Goal: Task Accomplishment & Management: Use online tool/utility

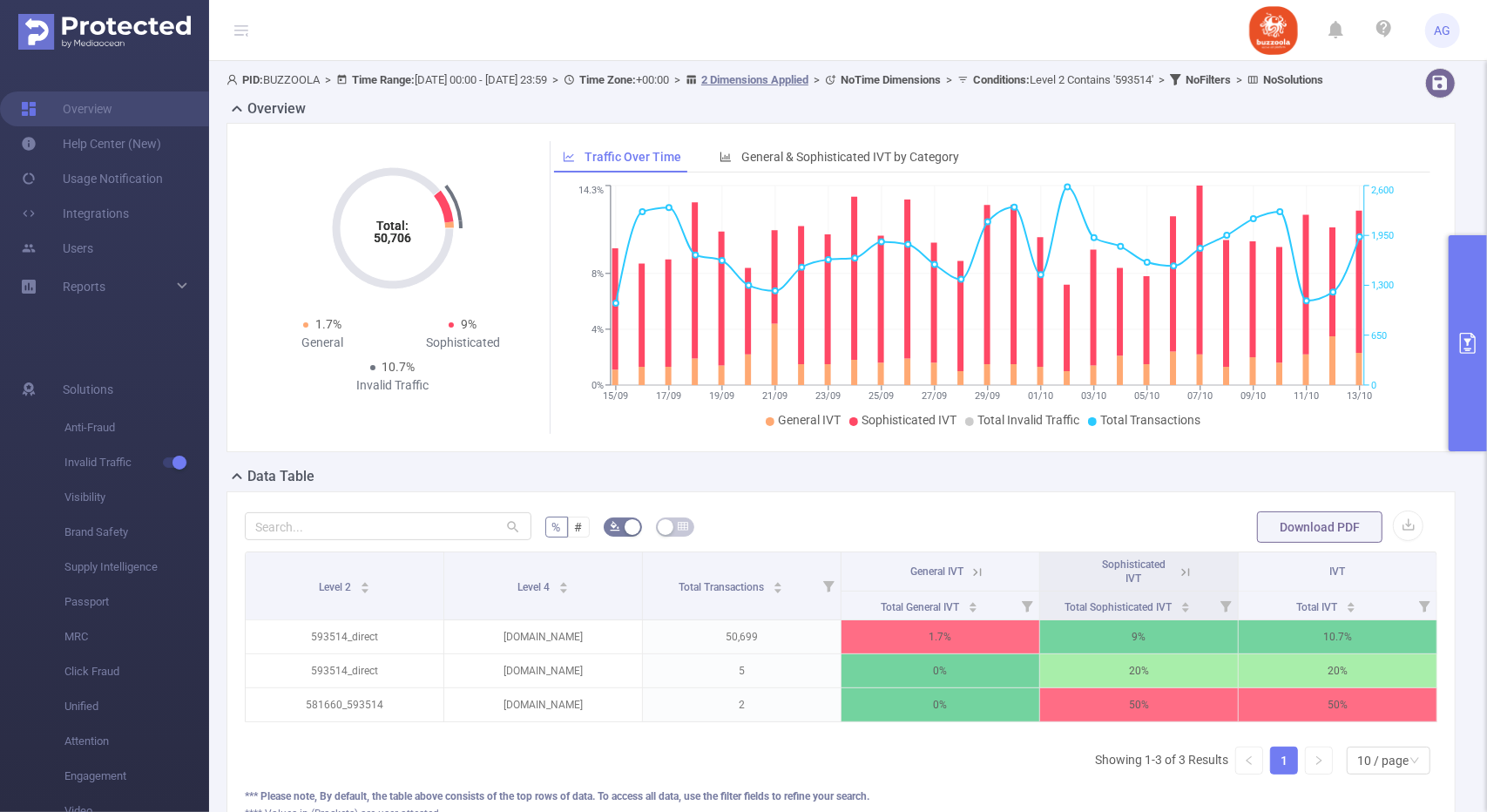
click at [1454, 264] on button "primary" at bounding box center [1467, 343] width 38 height 216
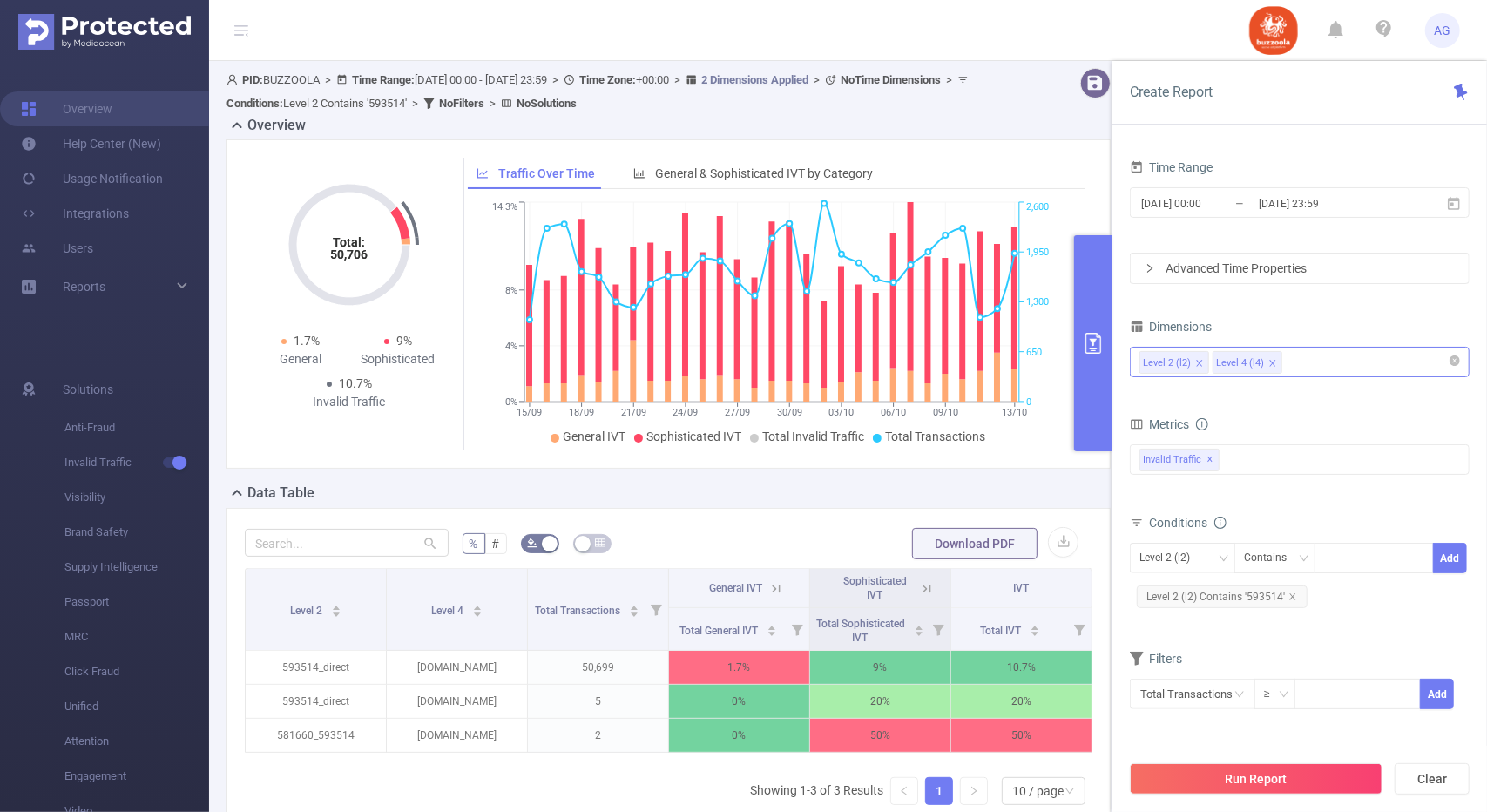
click at [1271, 355] on span at bounding box center [1273, 363] width 9 height 20
click at [1295, 592] on icon "icon: close" at bounding box center [1293, 597] width 9 height 9
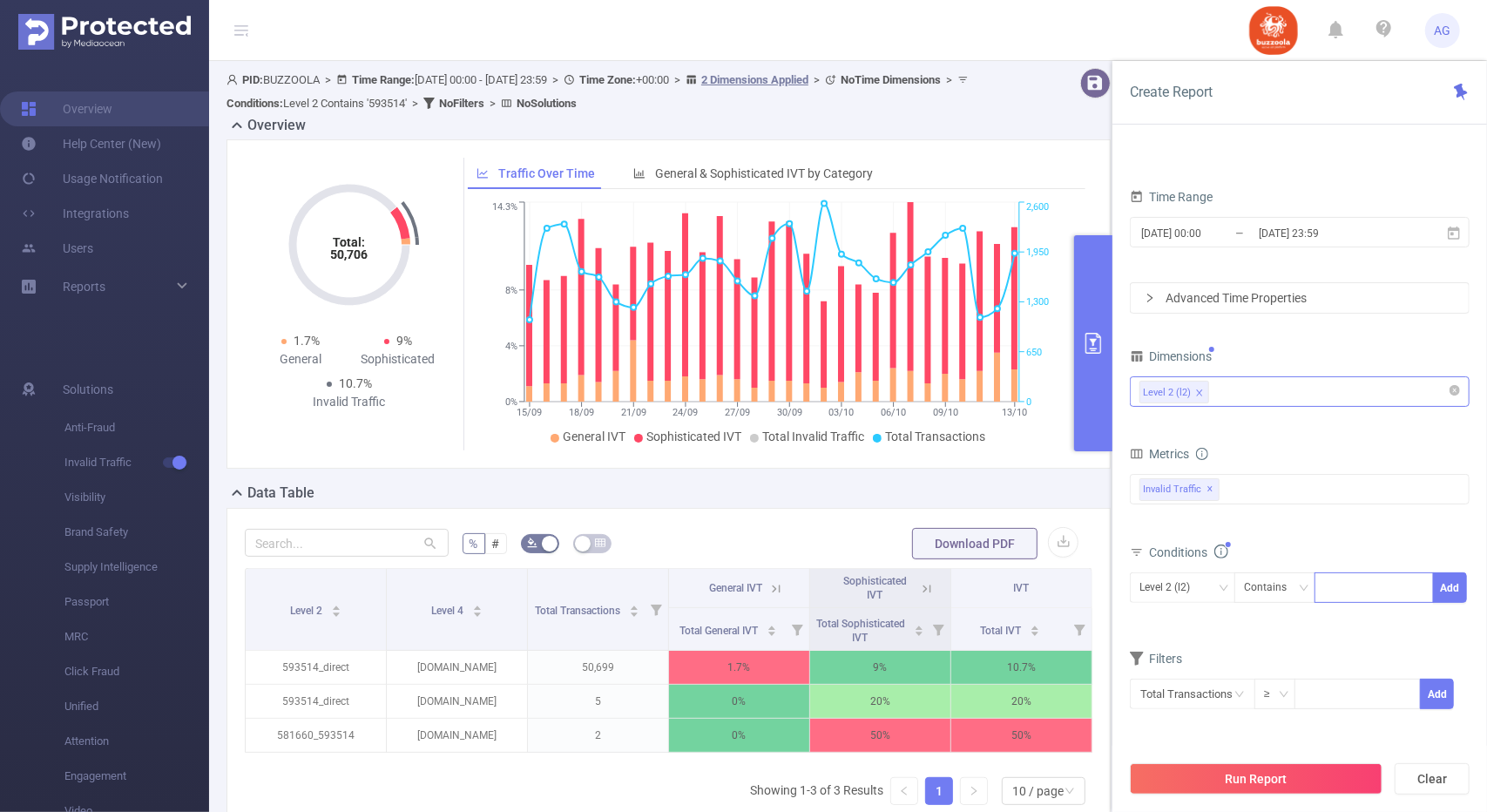
click at [1346, 578] on div at bounding box center [1374, 588] width 100 height 28
paste input "592112"
type input "592112"
click at [1405, 619] on li "592112" at bounding box center [1374, 620] width 120 height 27
click at [1446, 584] on button "Add" at bounding box center [1451, 588] width 34 height 30
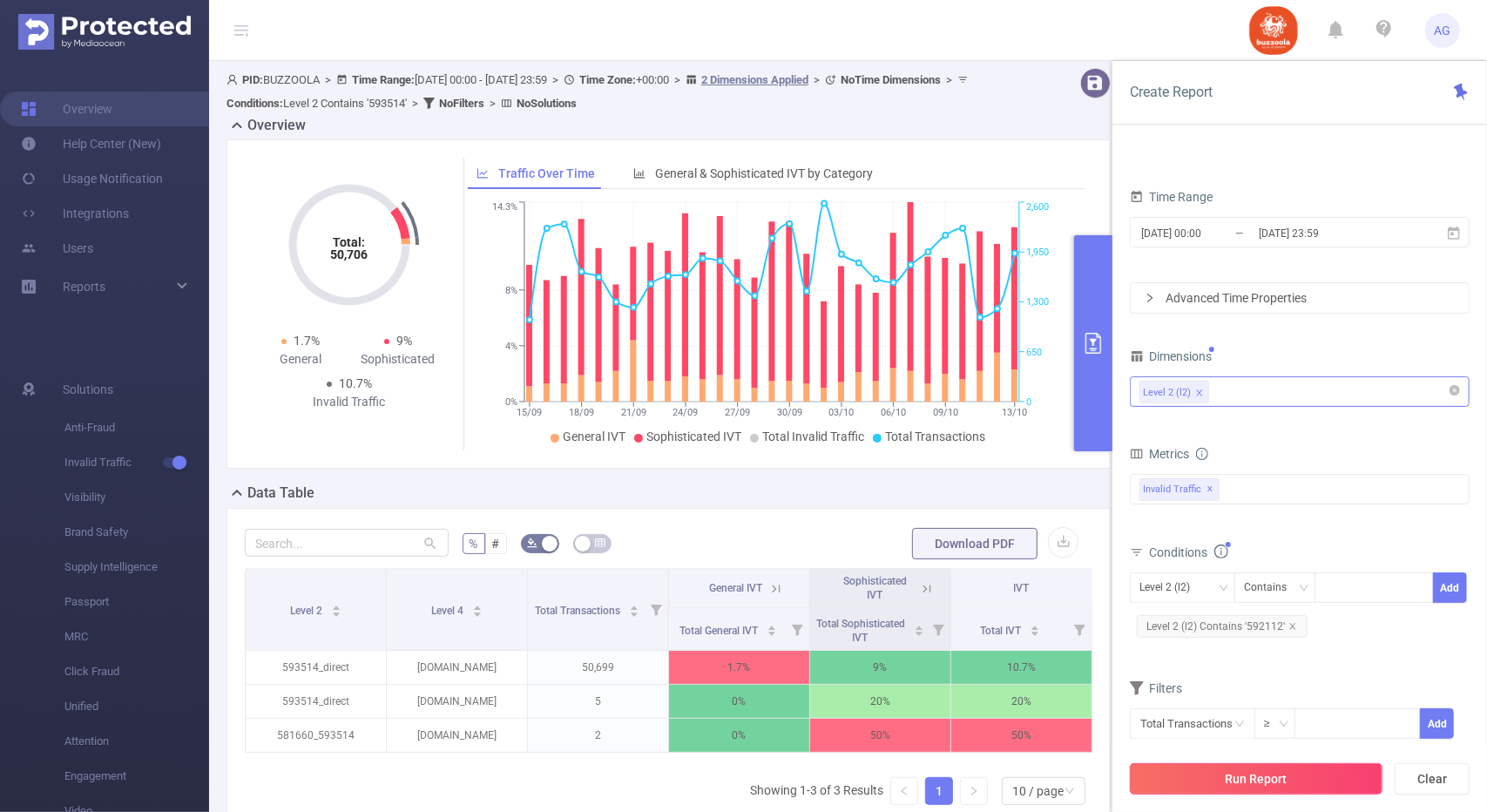
click at [1272, 775] on button "Run Report" at bounding box center [1256, 778] width 253 height 31
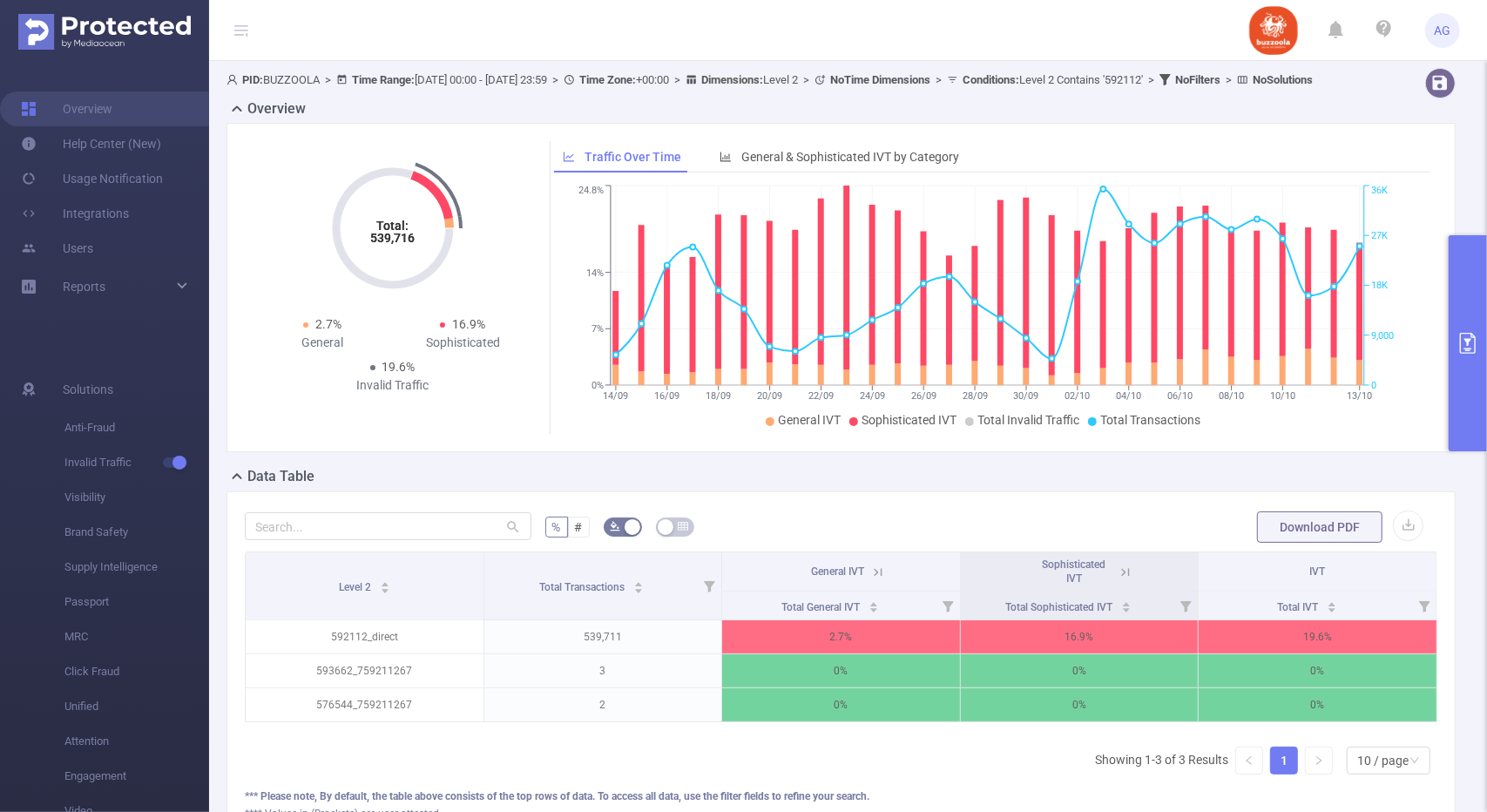
click at [1469, 268] on button "primary" at bounding box center [1467, 343] width 38 height 216
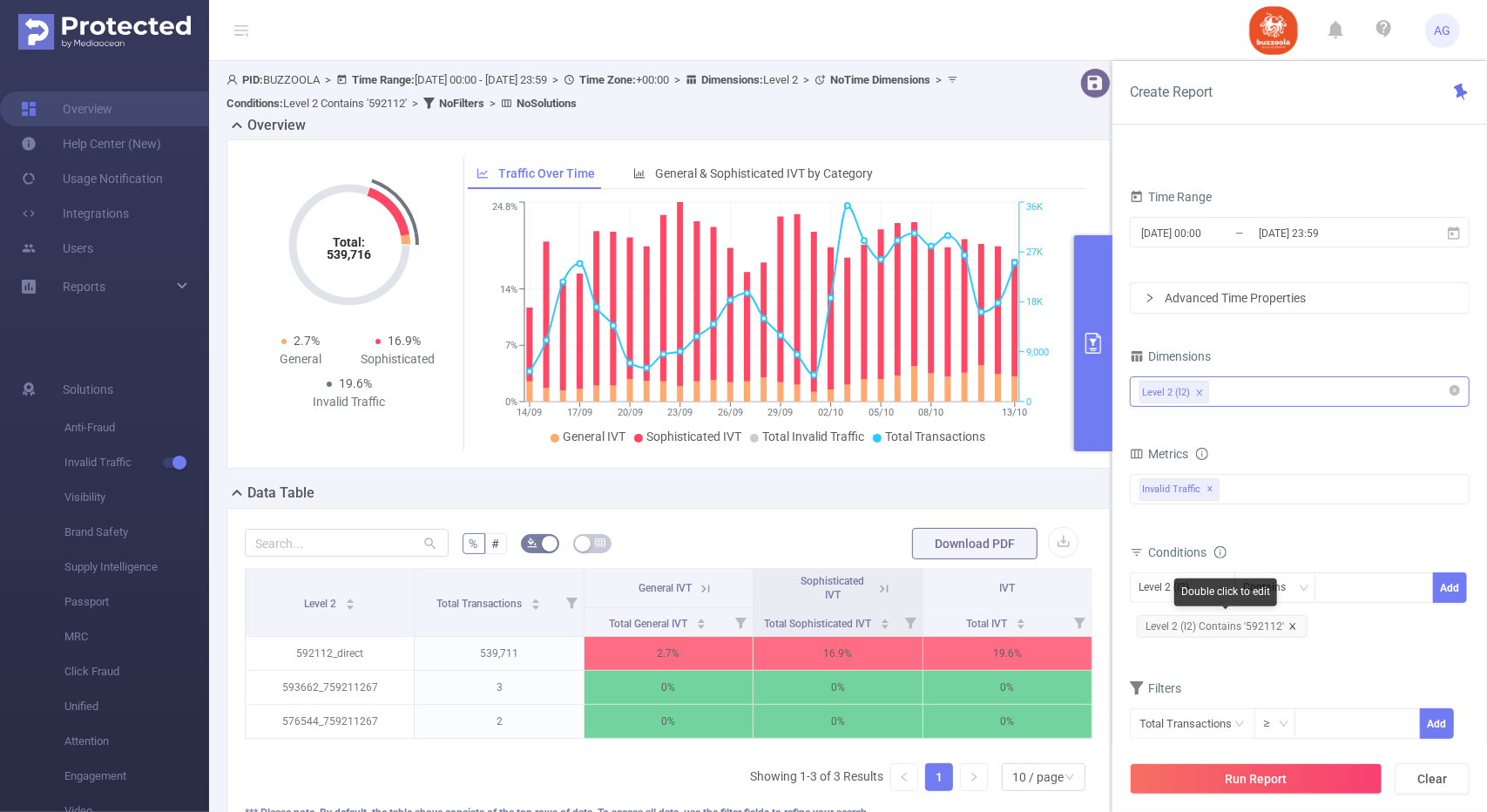
click at [1292, 623] on icon "icon: close" at bounding box center [1293, 627] width 9 height 9
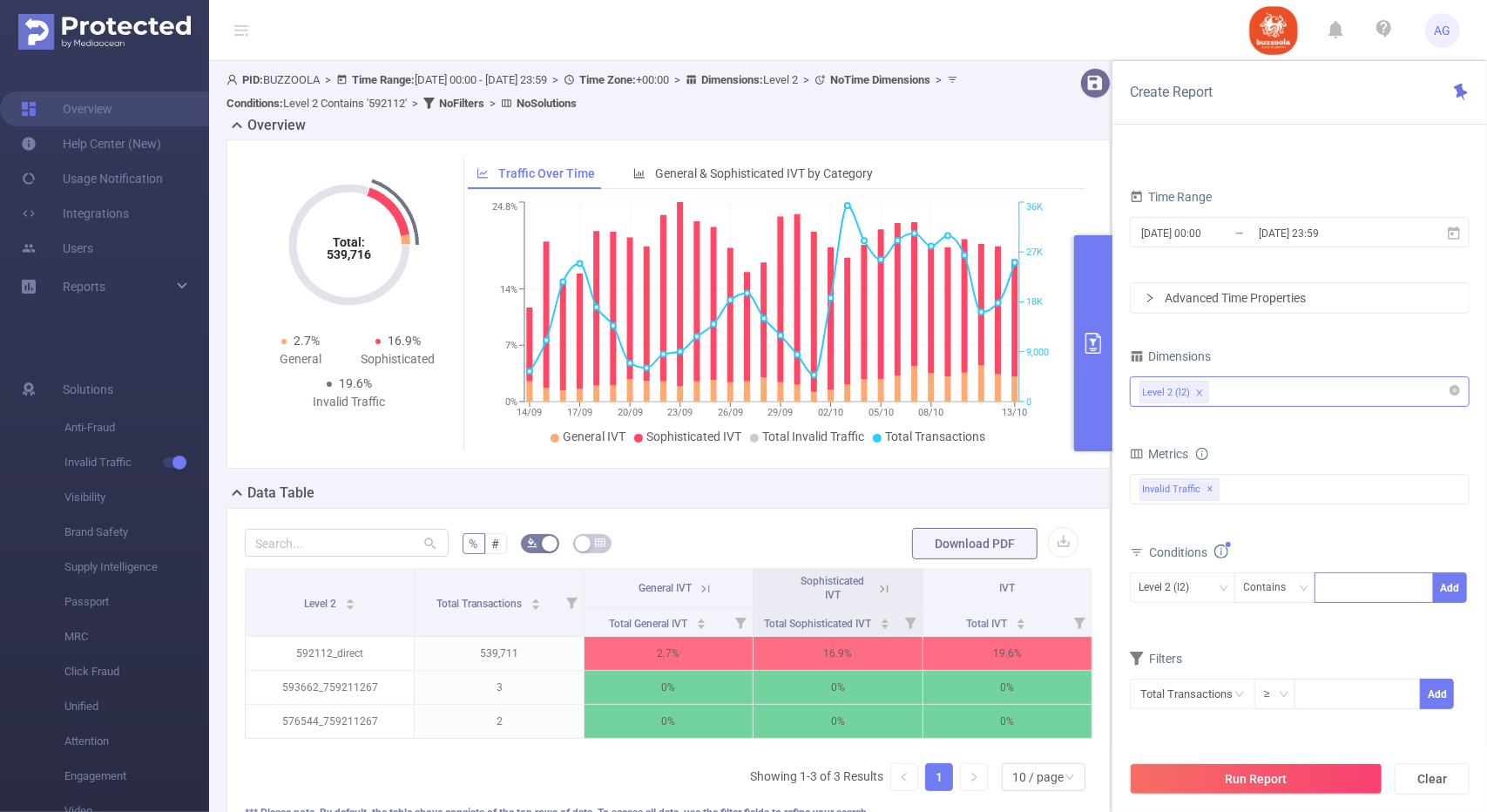
click at [1346, 591] on div at bounding box center [1374, 588] width 100 height 28
paste input "593428"
type input "593428"
click at [1358, 613] on li "593428" at bounding box center [1374, 620] width 120 height 27
click at [1444, 589] on button "Add" at bounding box center [1451, 588] width 34 height 30
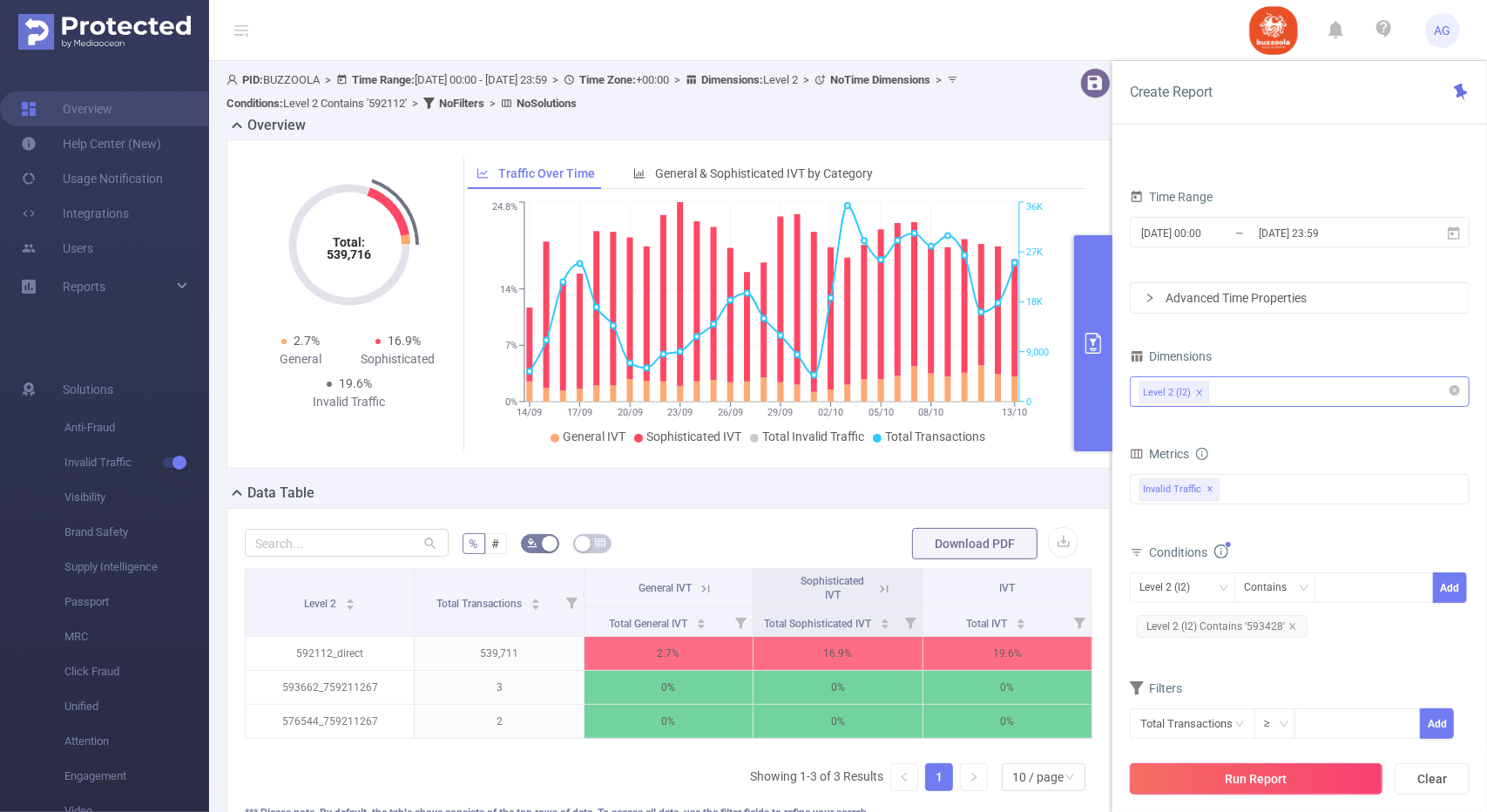
click at [1239, 773] on button "Run Report" at bounding box center [1256, 778] width 253 height 31
